Goal: Information Seeking & Learning: Find specific fact

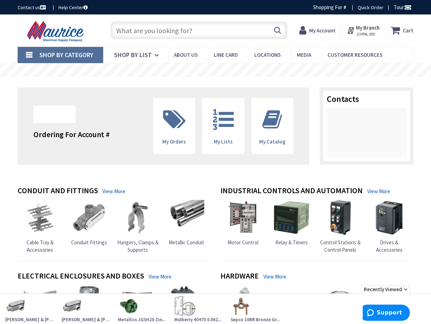
click at [181, 33] on input "text" at bounding box center [199, 30] width 177 height 18
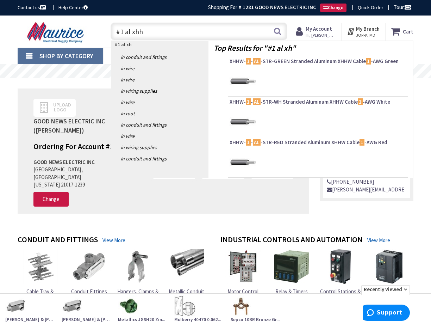
type input "#1 al xhhw"
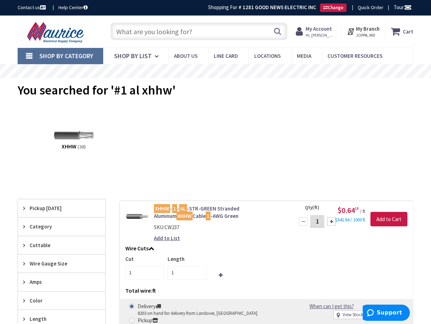
click at [200, 33] on input "text" at bounding box center [199, 32] width 177 height 18
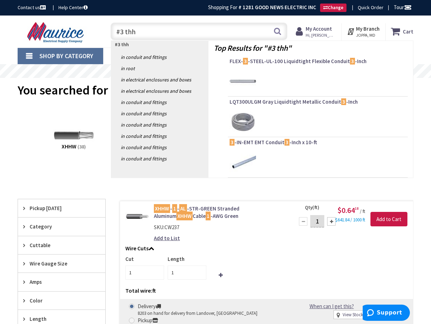
type input "#3 thhn"
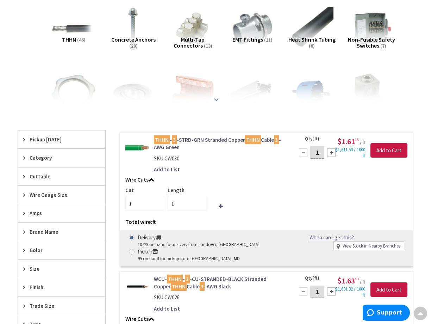
scroll to position [107, 0]
